Goal: Find specific page/section: Find specific page/section

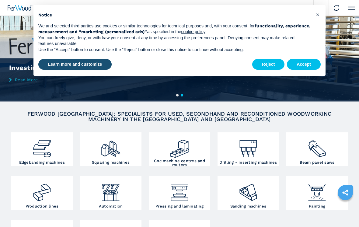
click at [42, 148] on img at bounding box center [42, 146] width 20 height 25
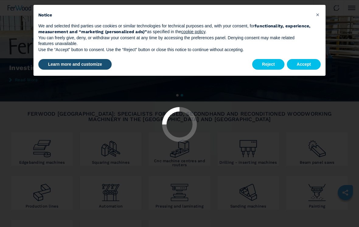
click at [309, 60] on button "Accept" at bounding box center [304, 64] width 34 height 11
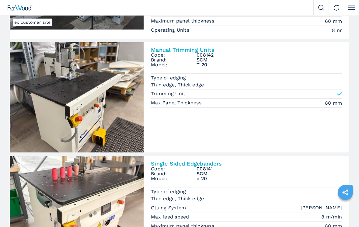
scroll to position [759, 0]
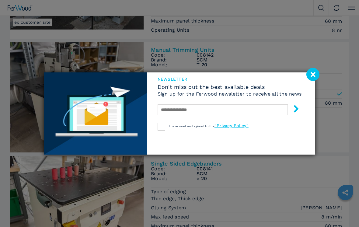
click at [313, 77] on image at bounding box center [312, 74] width 13 height 13
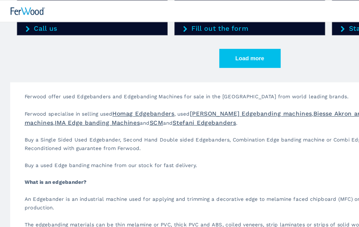
scroll to position [1038, 0]
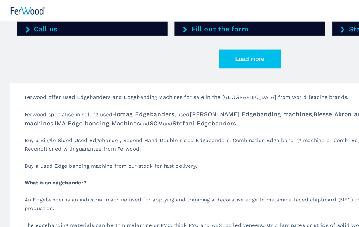
click at [187, 41] on button "Load more" at bounding box center [179, 43] width 44 height 14
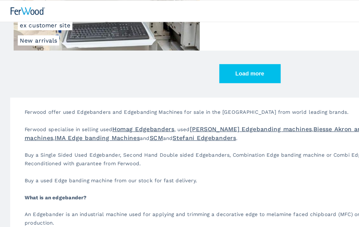
scroll to position [1942, 0]
